Goal: Find specific page/section: Find specific page/section

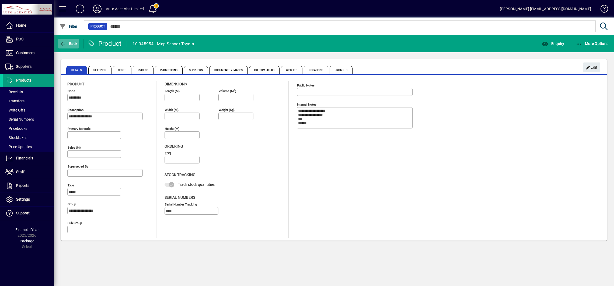
click at [74, 42] on span "Back" at bounding box center [69, 43] width 18 height 4
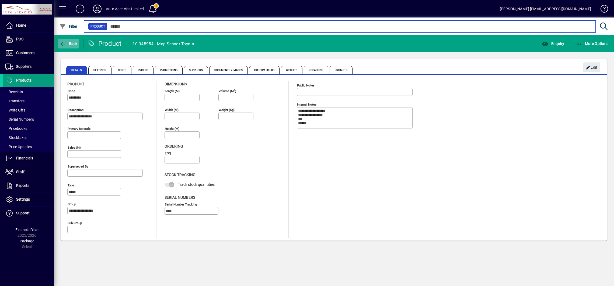
type input "*********"
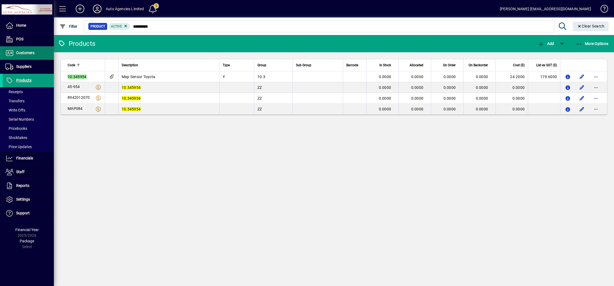
click at [22, 53] on span "Customers" at bounding box center [25, 53] width 18 height 4
